Goal: Task Accomplishment & Management: Manage account settings

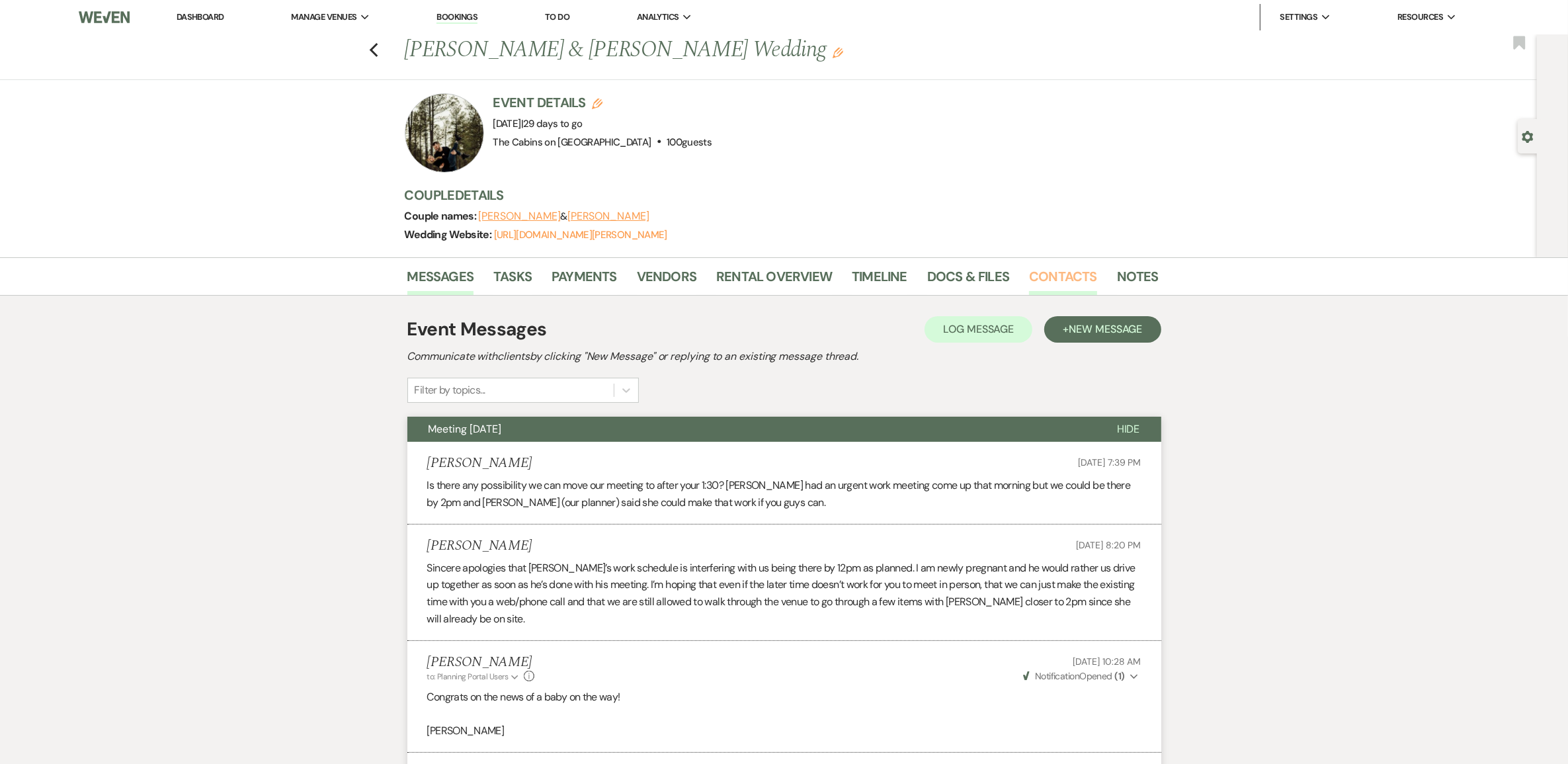
click at [1063, 293] on link "Contacts" at bounding box center [1063, 281] width 68 height 29
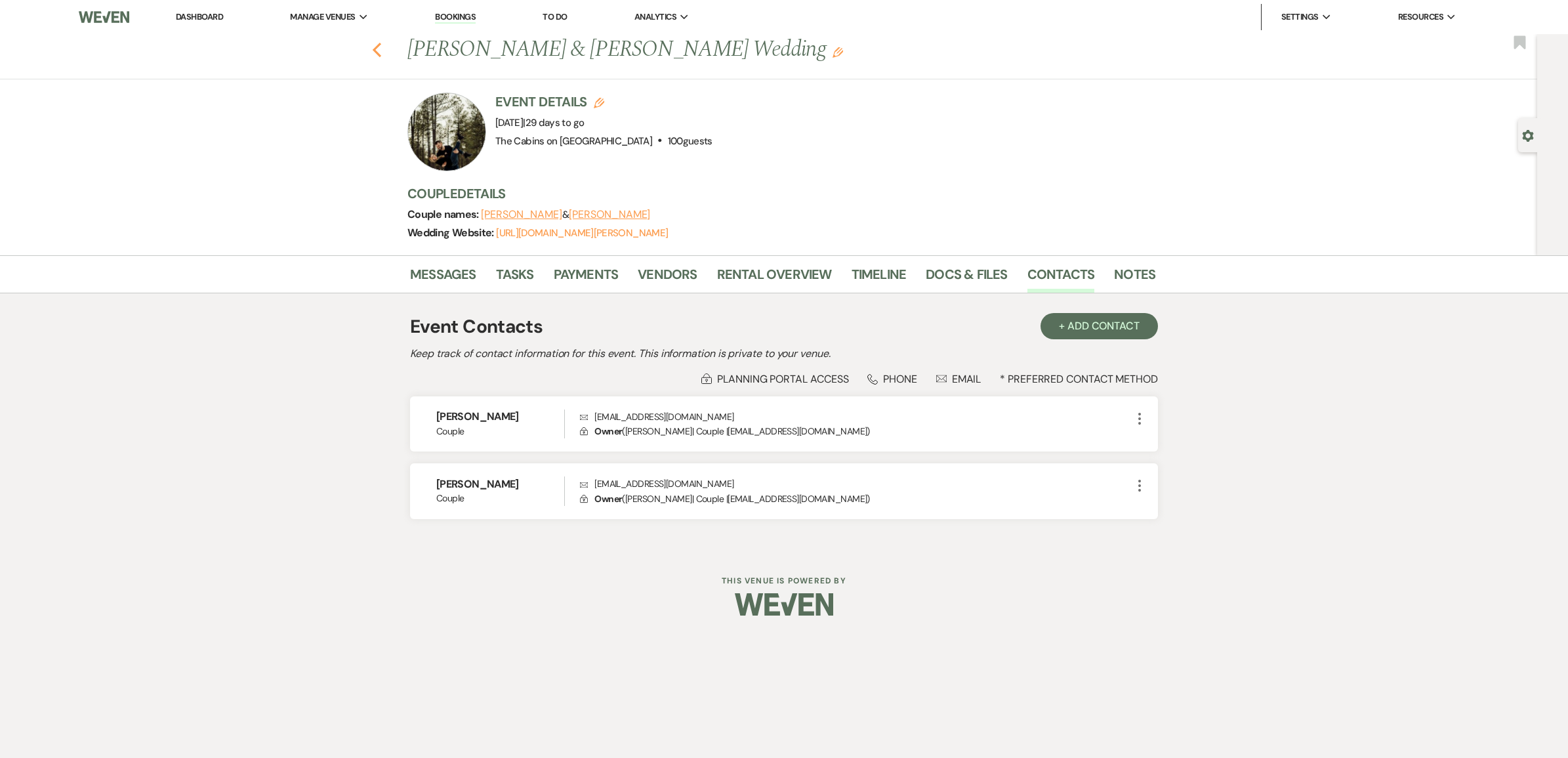
click at [378, 52] on icon "Previous" at bounding box center [376, 49] width 10 height 16
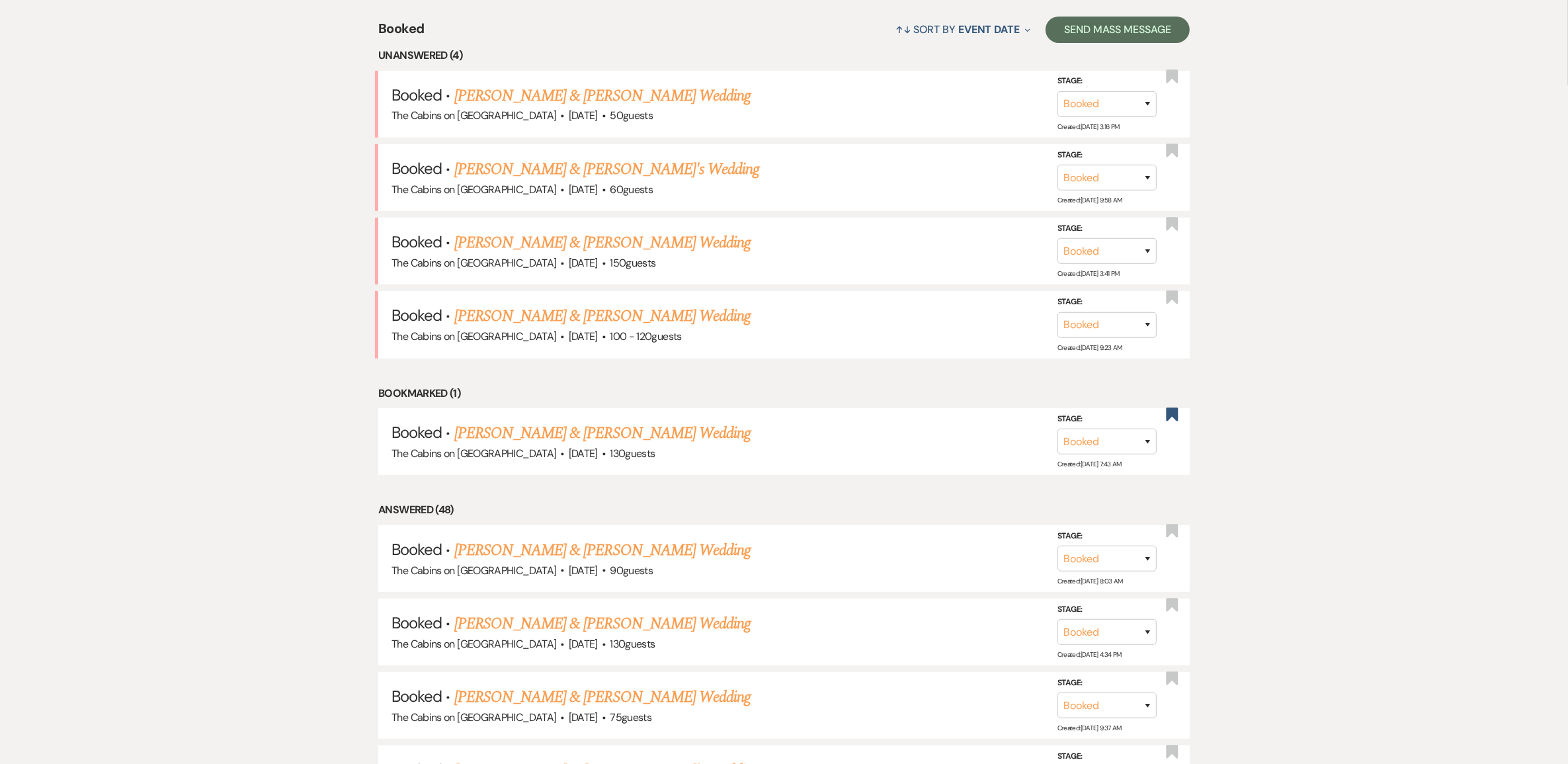
scroll to position [328, 0]
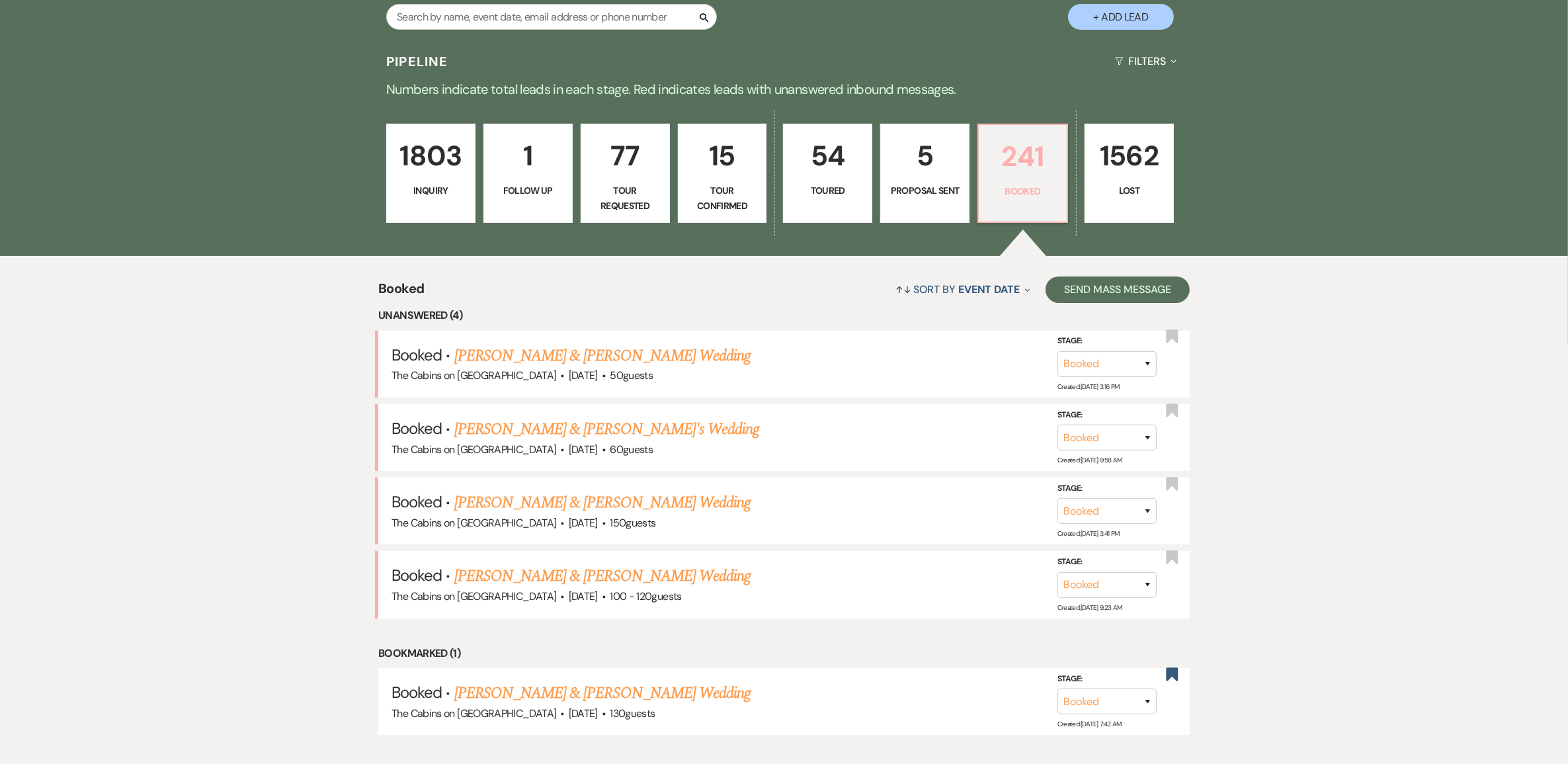
click at [1019, 179] on p "241" at bounding box center [1023, 156] width 72 height 44
click at [438, 178] on p "1803" at bounding box center [431, 156] width 72 height 44
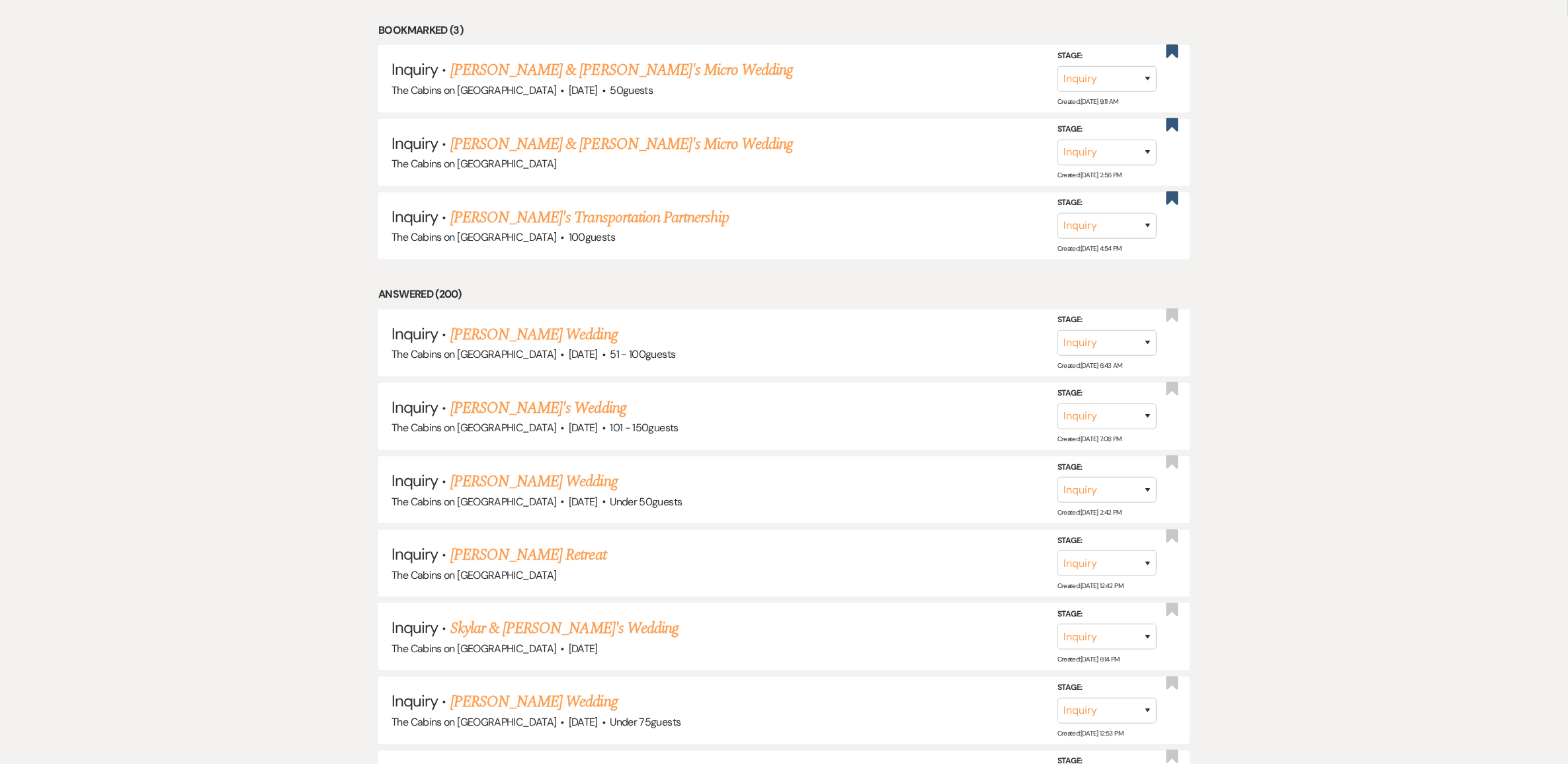
scroll to position [658, 0]
click at [539, 564] on link "[PERSON_NAME] Retreat" at bounding box center [528, 553] width 157 height 24
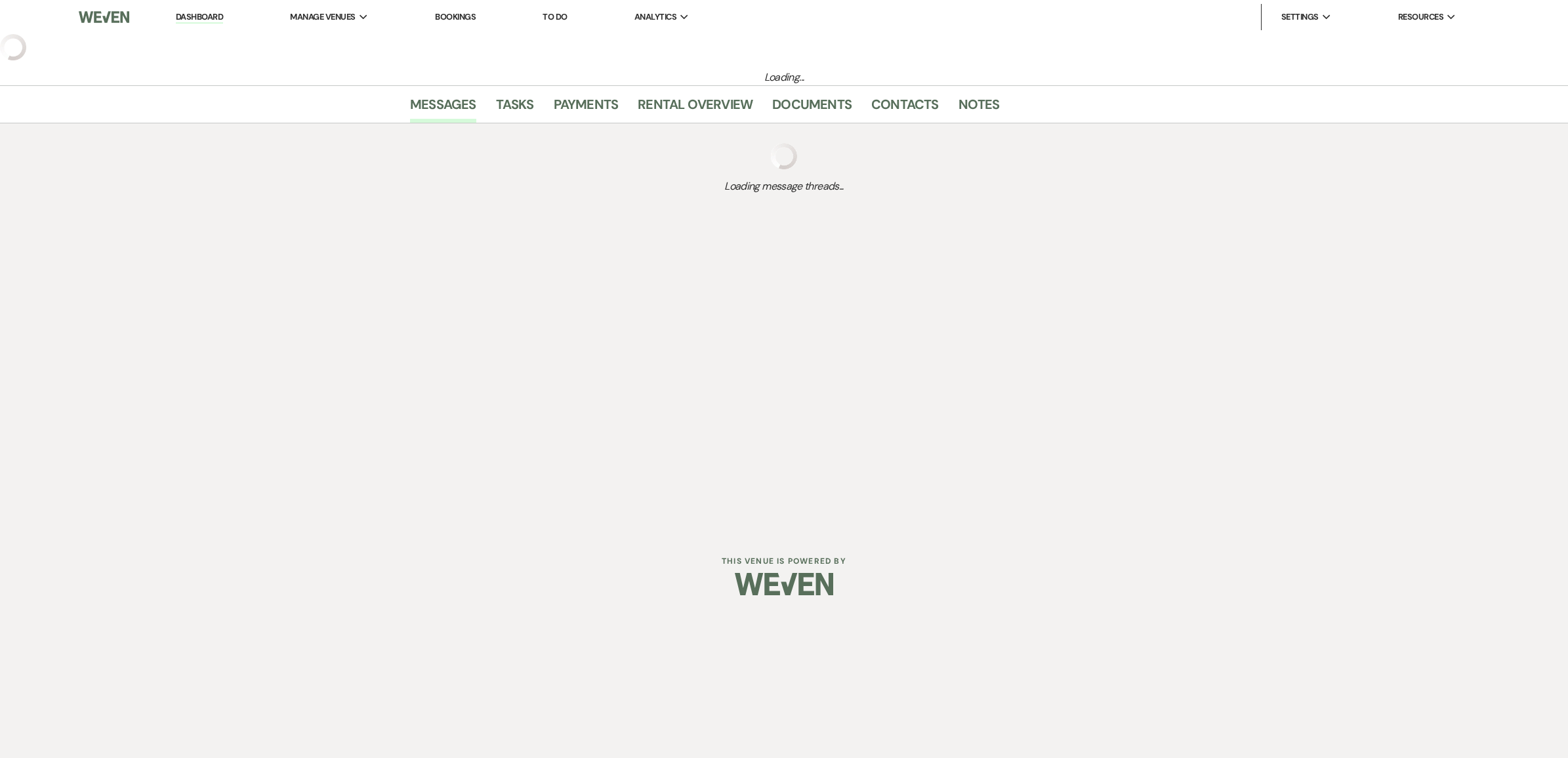
select select "5"
select select "21"
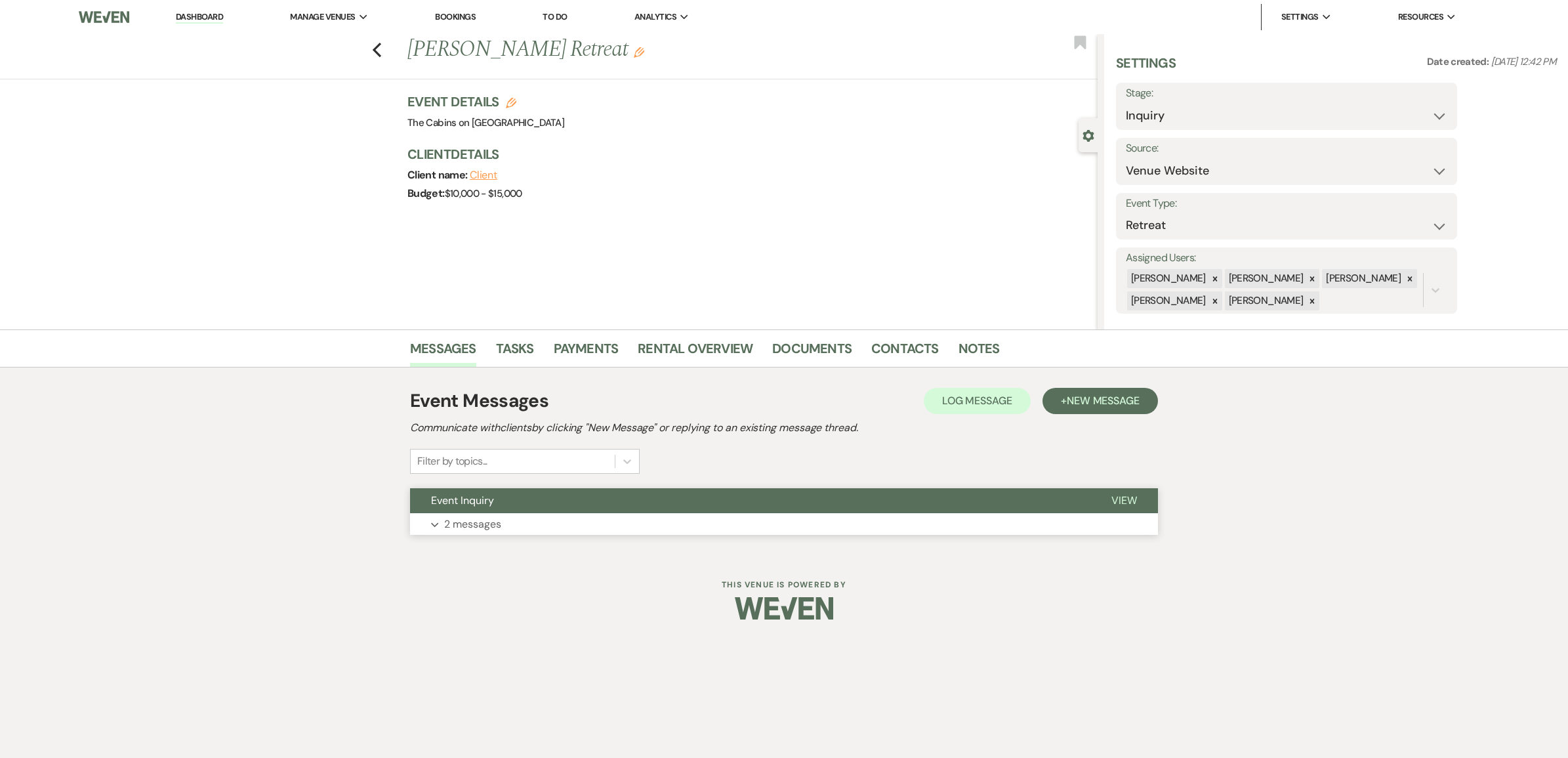
click at [480, 532] on p "2 messages" at bounding box center [472, 524] width 57 height 17
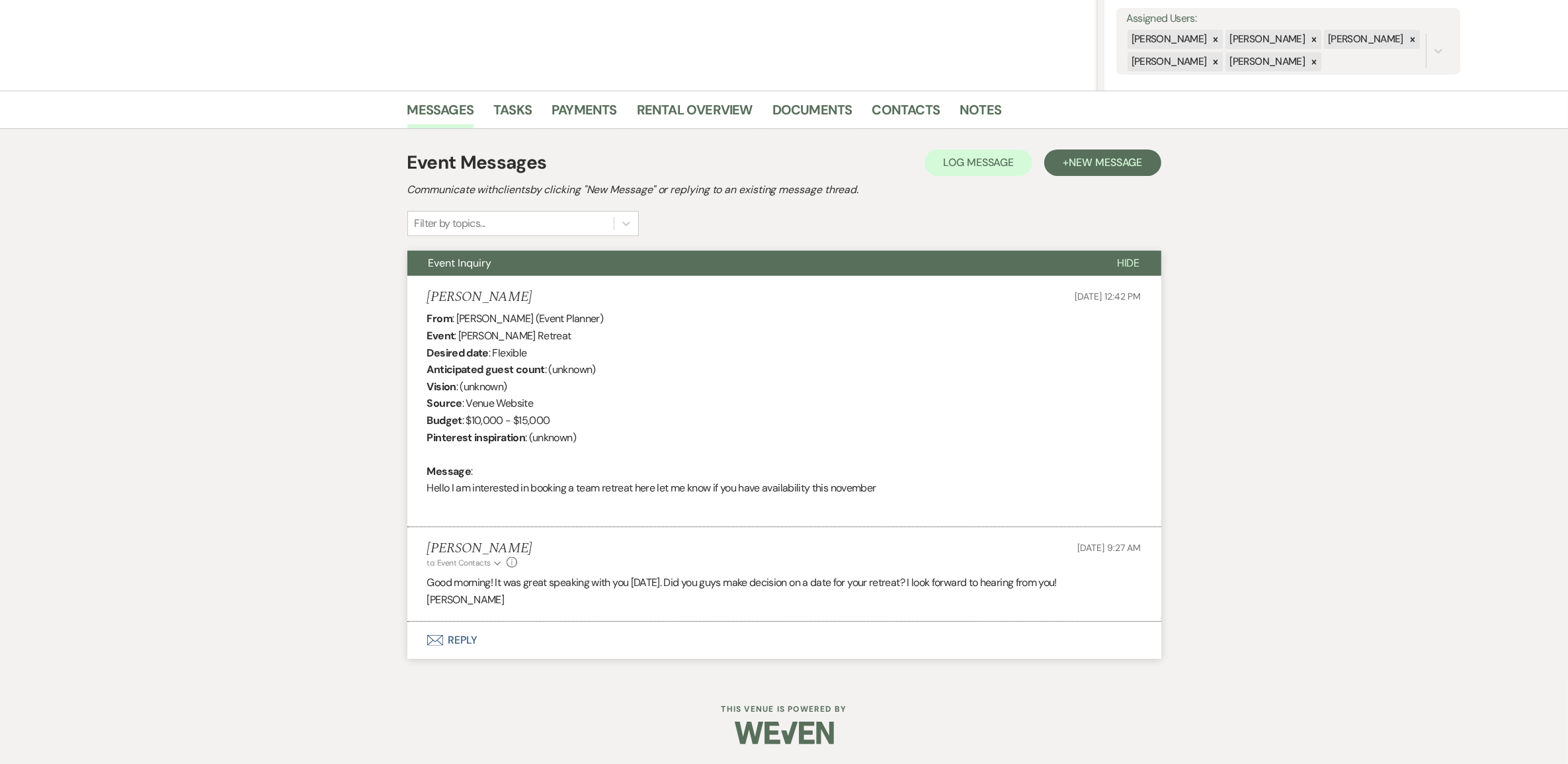
scroll to position [282, 0]
